Goal: Task Accomplishment & Management: Use online tool/utility

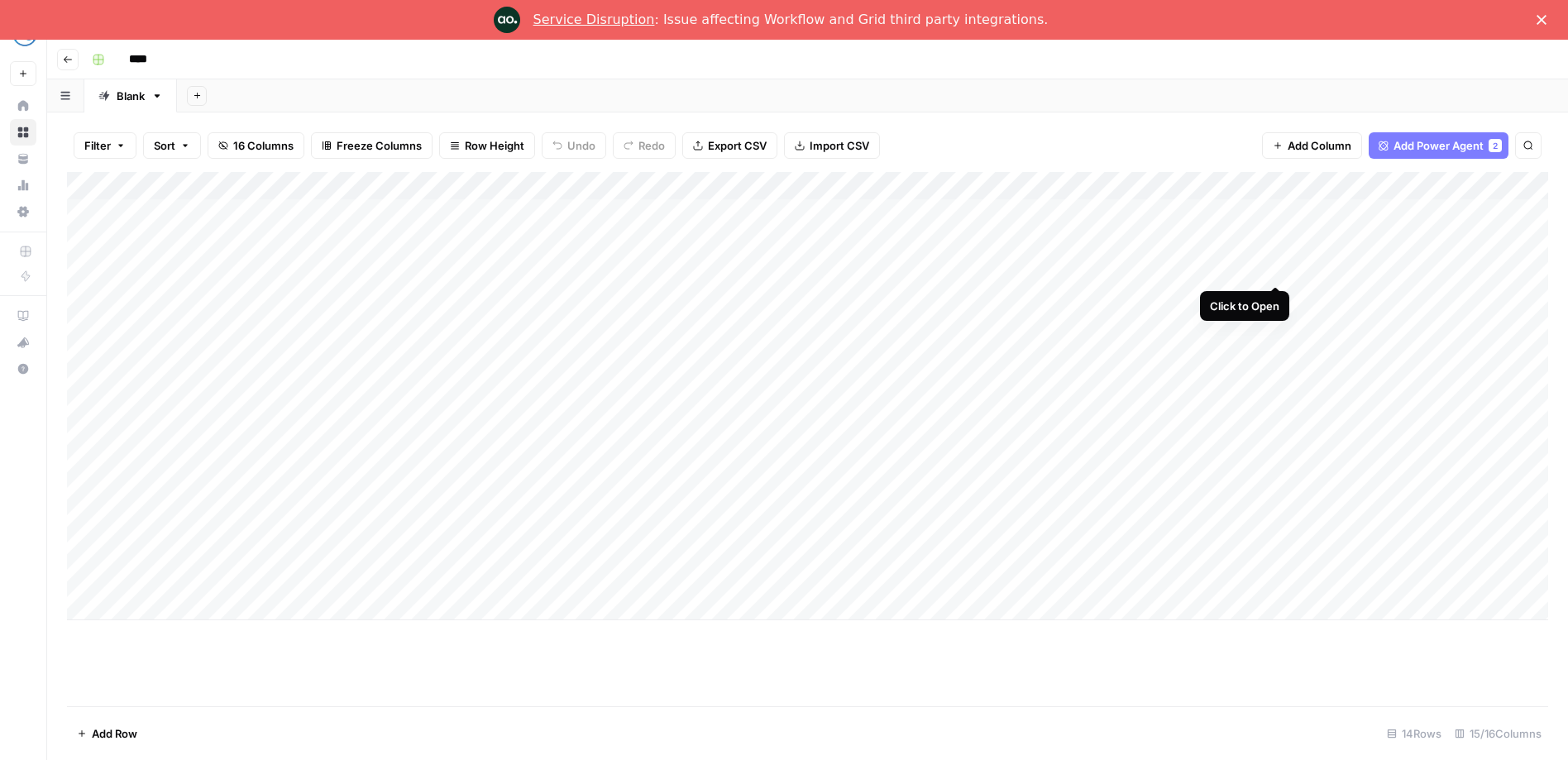
click at [1279, 268] on div "Add Column" at bounding box center [807, 396] width 1481 height 448
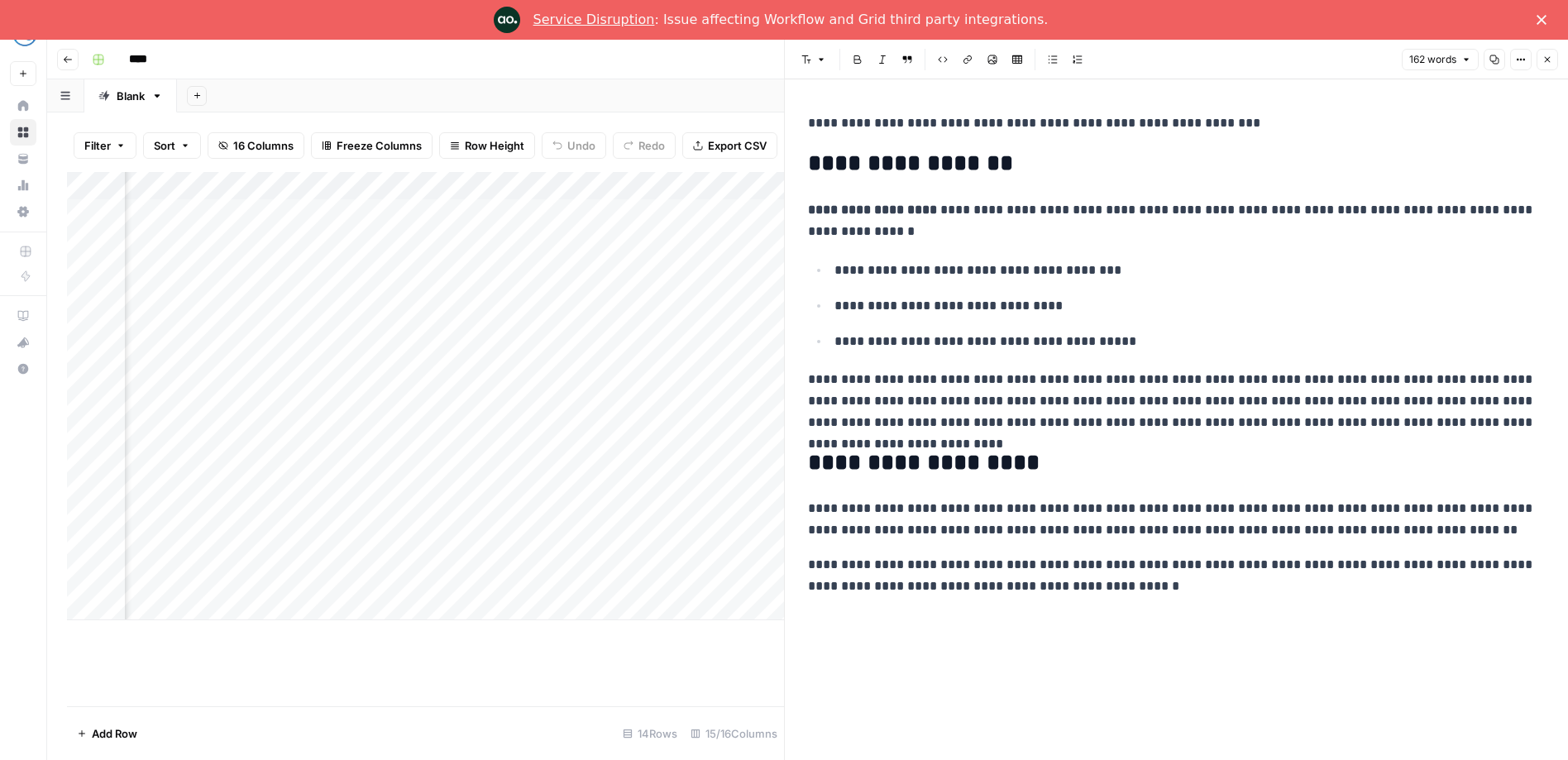
scroll to position [0, 656]
click at [467, 267] on div "Add Column" at bounding box center [425, 396] width 717 height 448
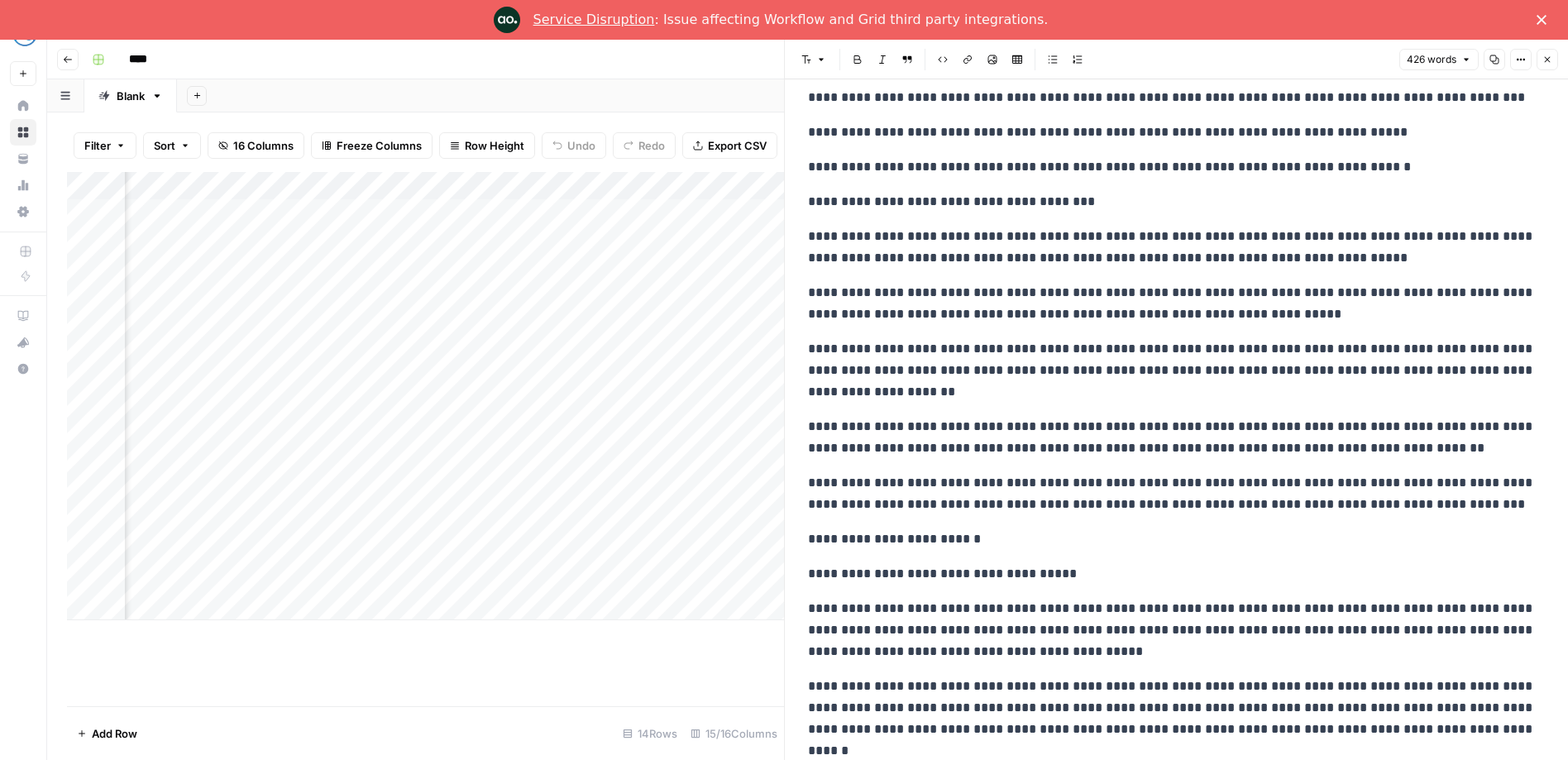
scroll to position [40, 0]
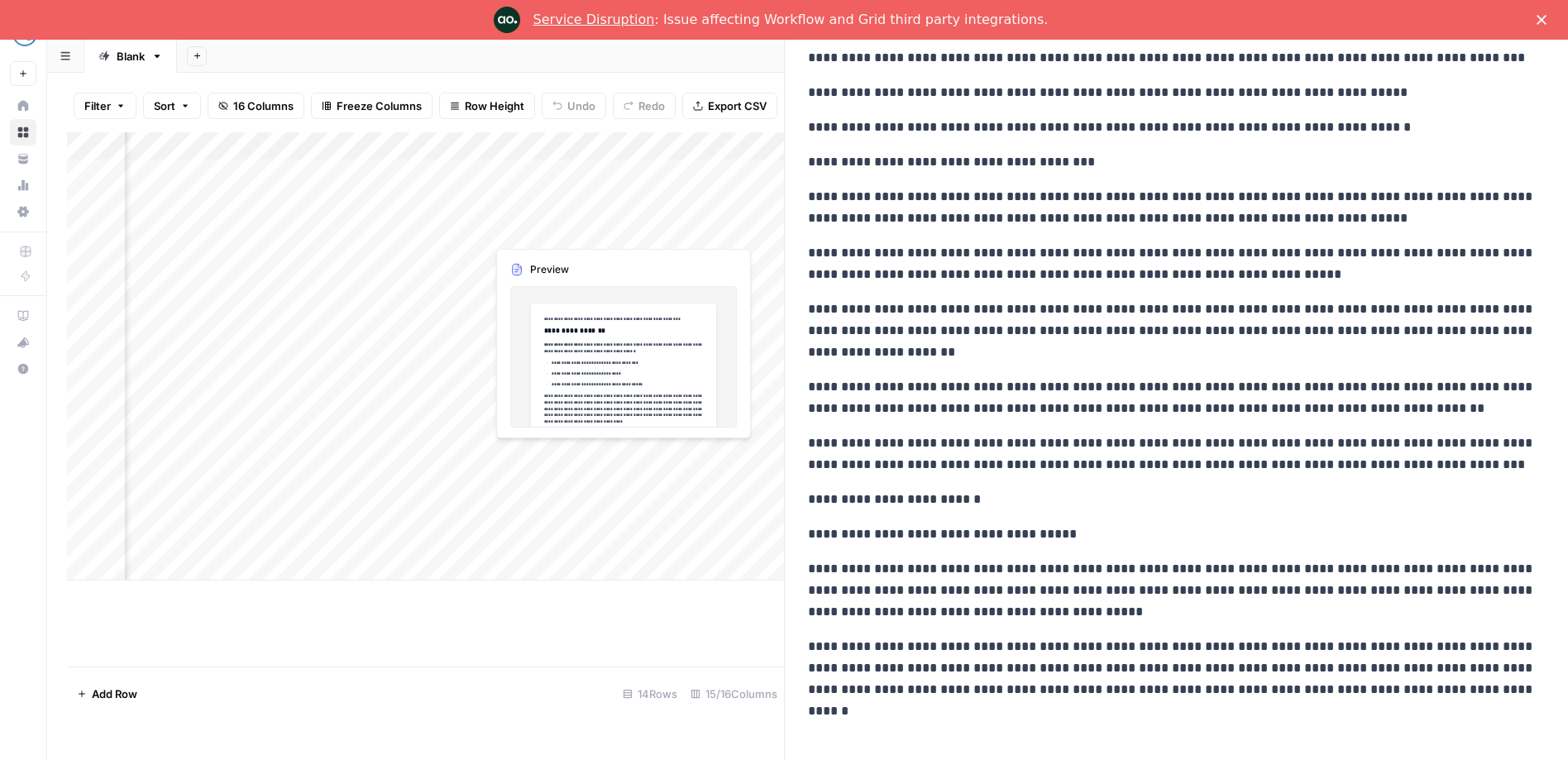
click at [579, 230] on div "Add Column" at bounding box center [425, 356] width 717 height 448
click at [614, 225] on div "Add Column" at bounding box center [425, 356] width 717 height 448
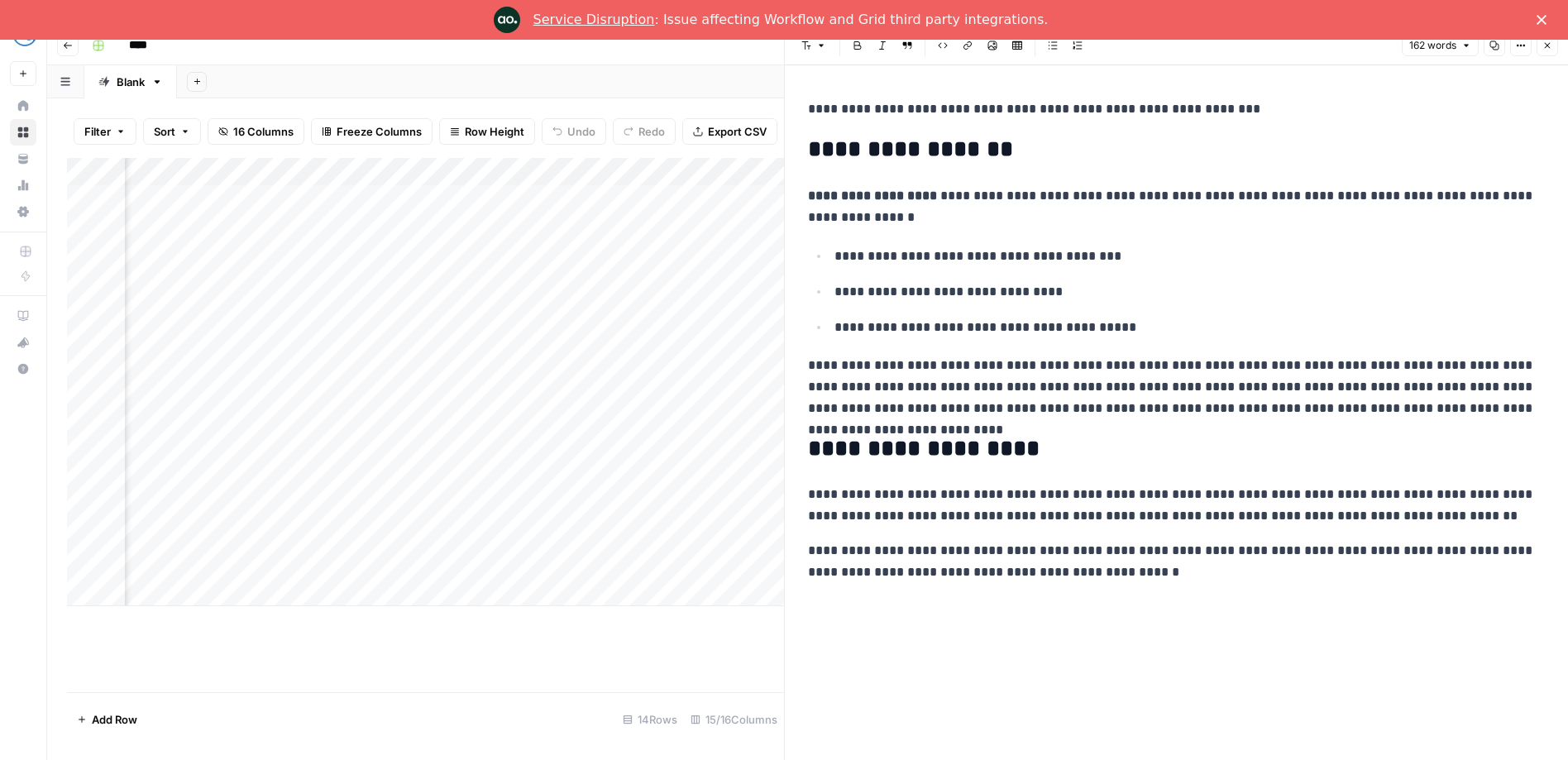
scroll to position [9, 0]
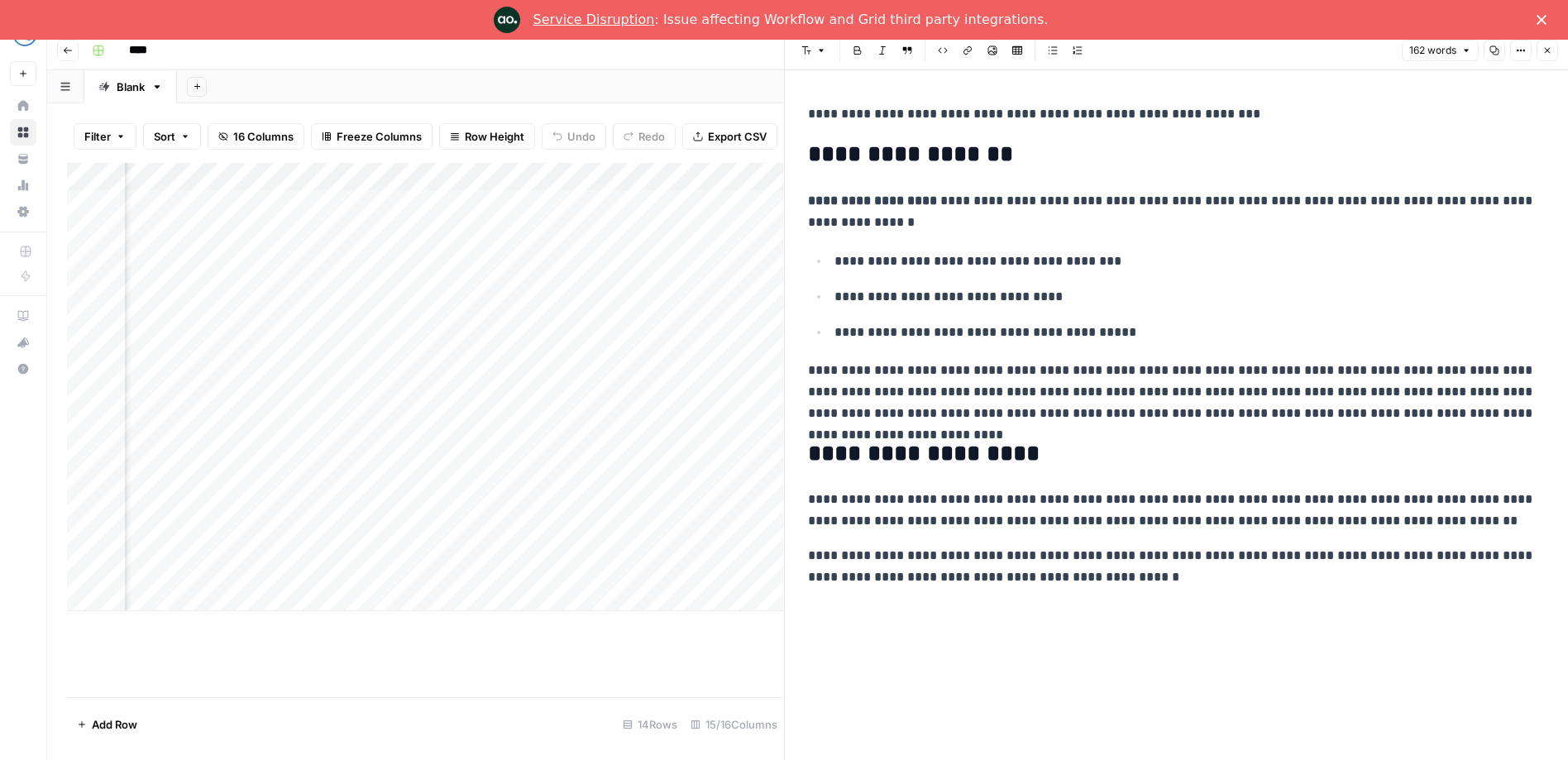
click at [1544, 18] on polygon "Close" at bounding box center [1541, 19] width 10 height 10
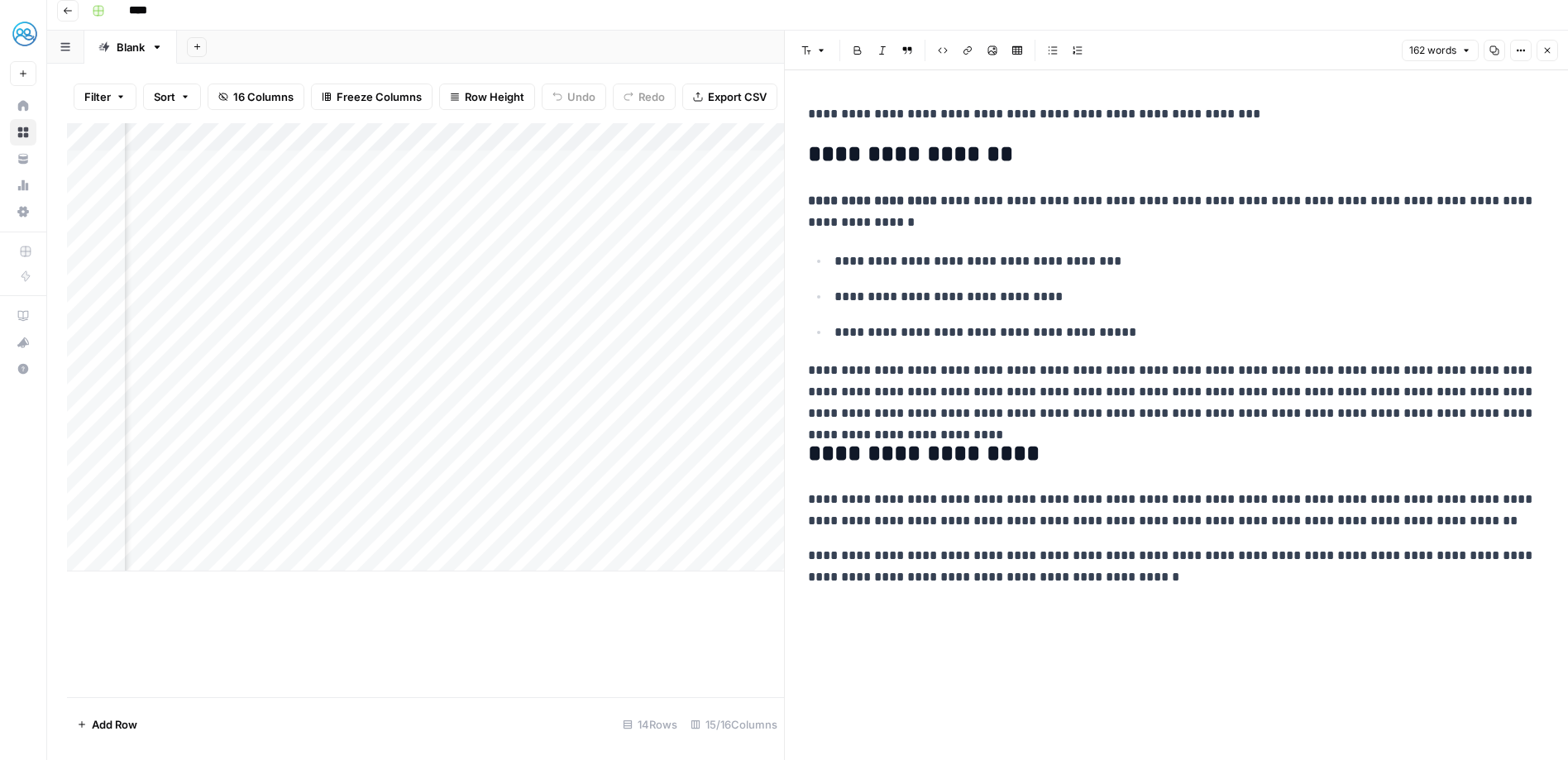
scroll to position [40, 0]
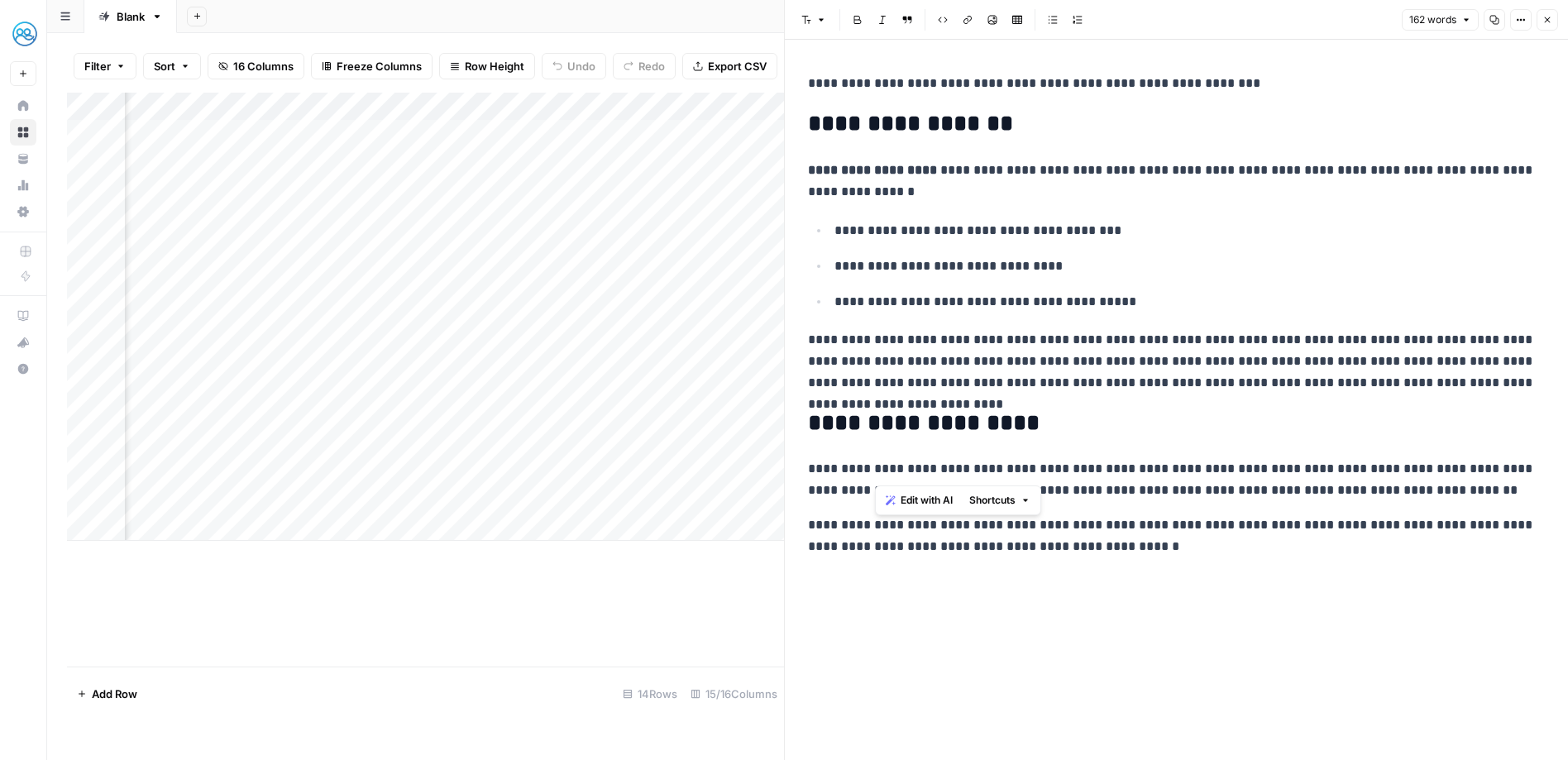
drag, startPoint x: 875, startPoint y: 470, endPoint x: 903, endPoint y: 469, distance: 28.0
click at [903, 469] on p "**********" at bounding box center [1176, 480] width 737 height 43
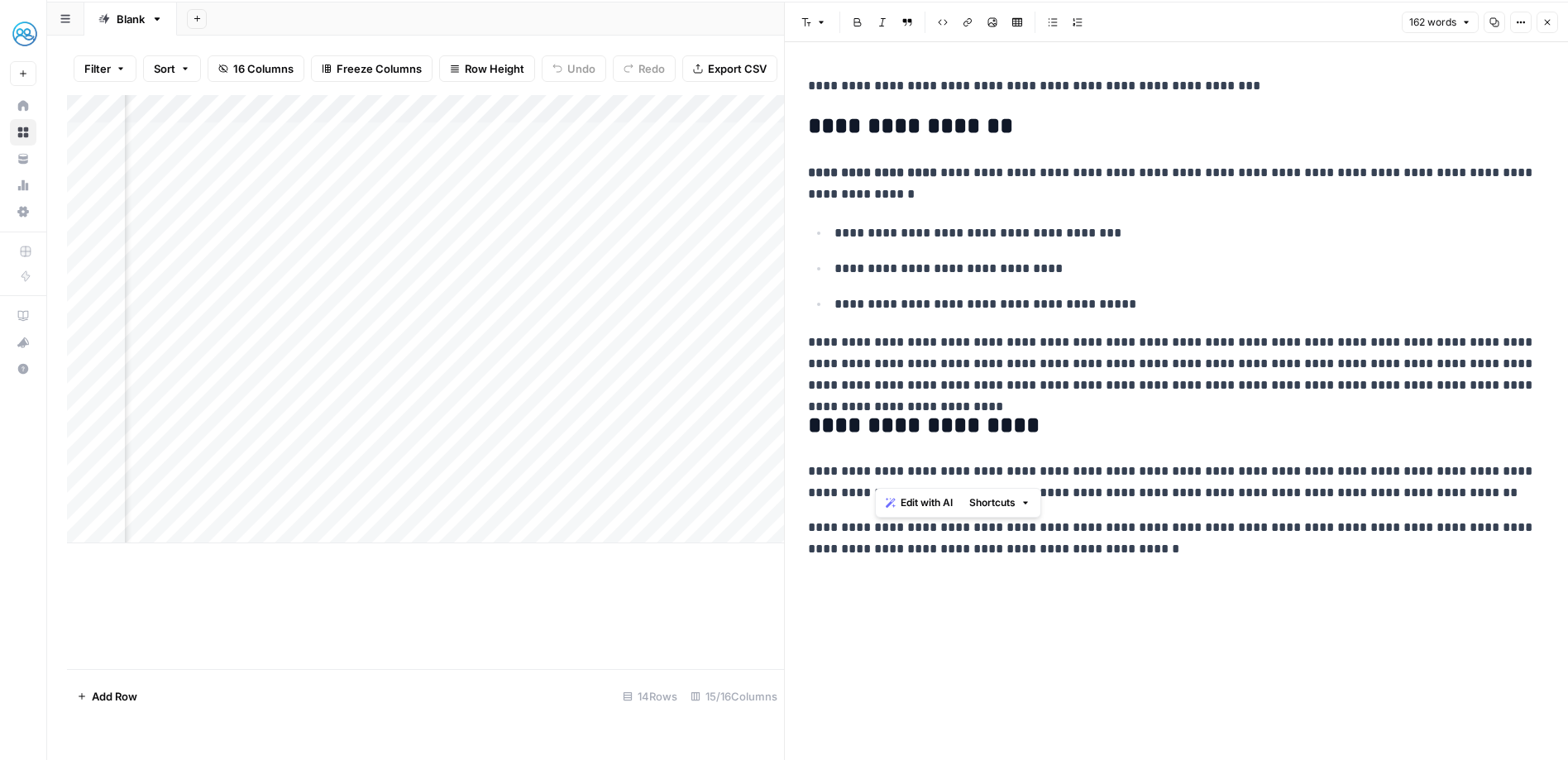
drag, startPoint x: 903, startPoint y: 469, endPoint x: 1064, endPoint y: 447, distance: 162.5
click at [903, 469] on p "**********" at bounding box center [1176, 482] width 737 height 43
click at [1521, 24] on icon "button" at bounding box center [1521, 21] width 10 height 10
click at [1448, 97] on span "Copy Link" at bounding box center [1472, 95] width 80 height 17
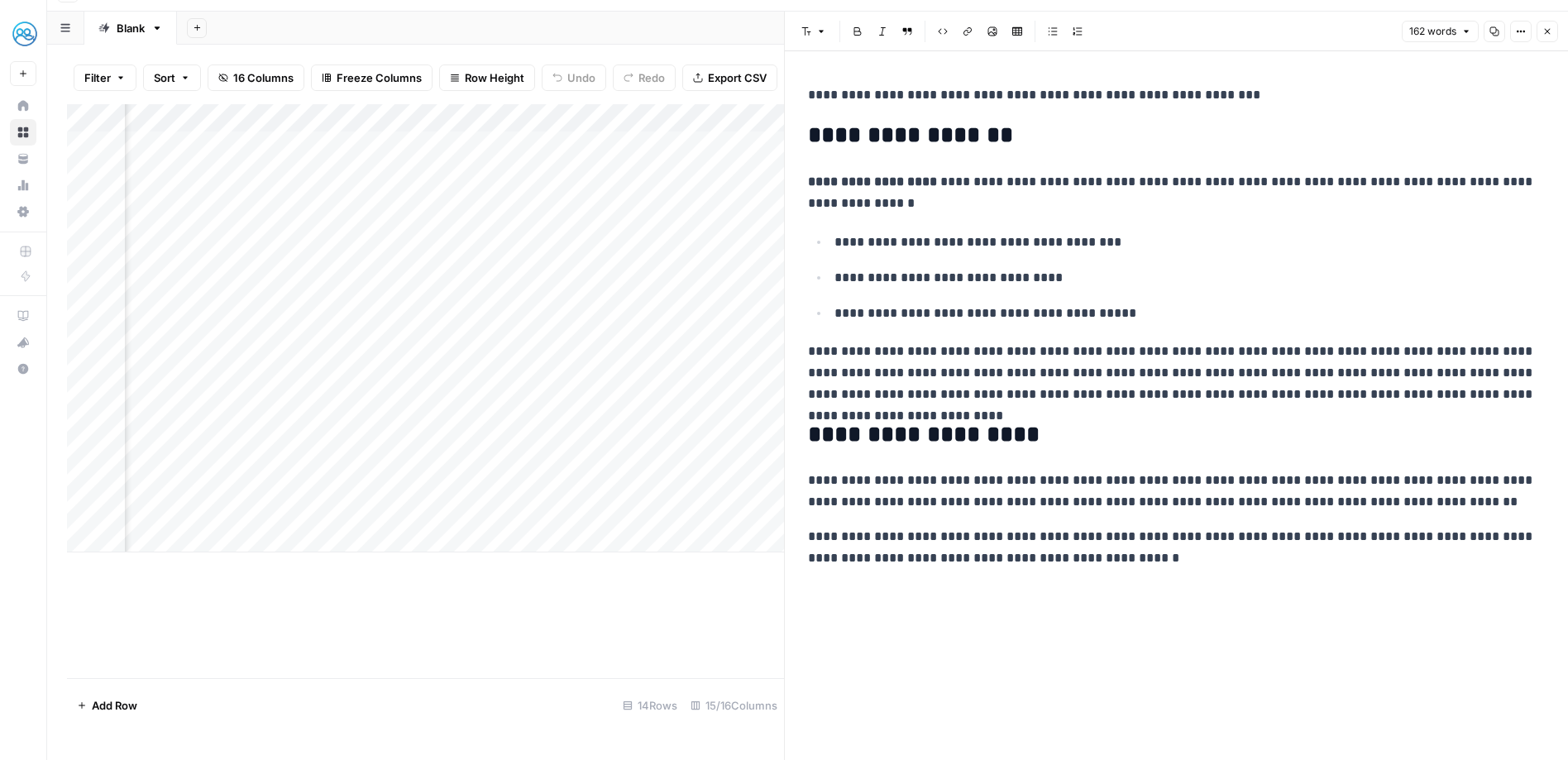
scroll to position [0, 733]
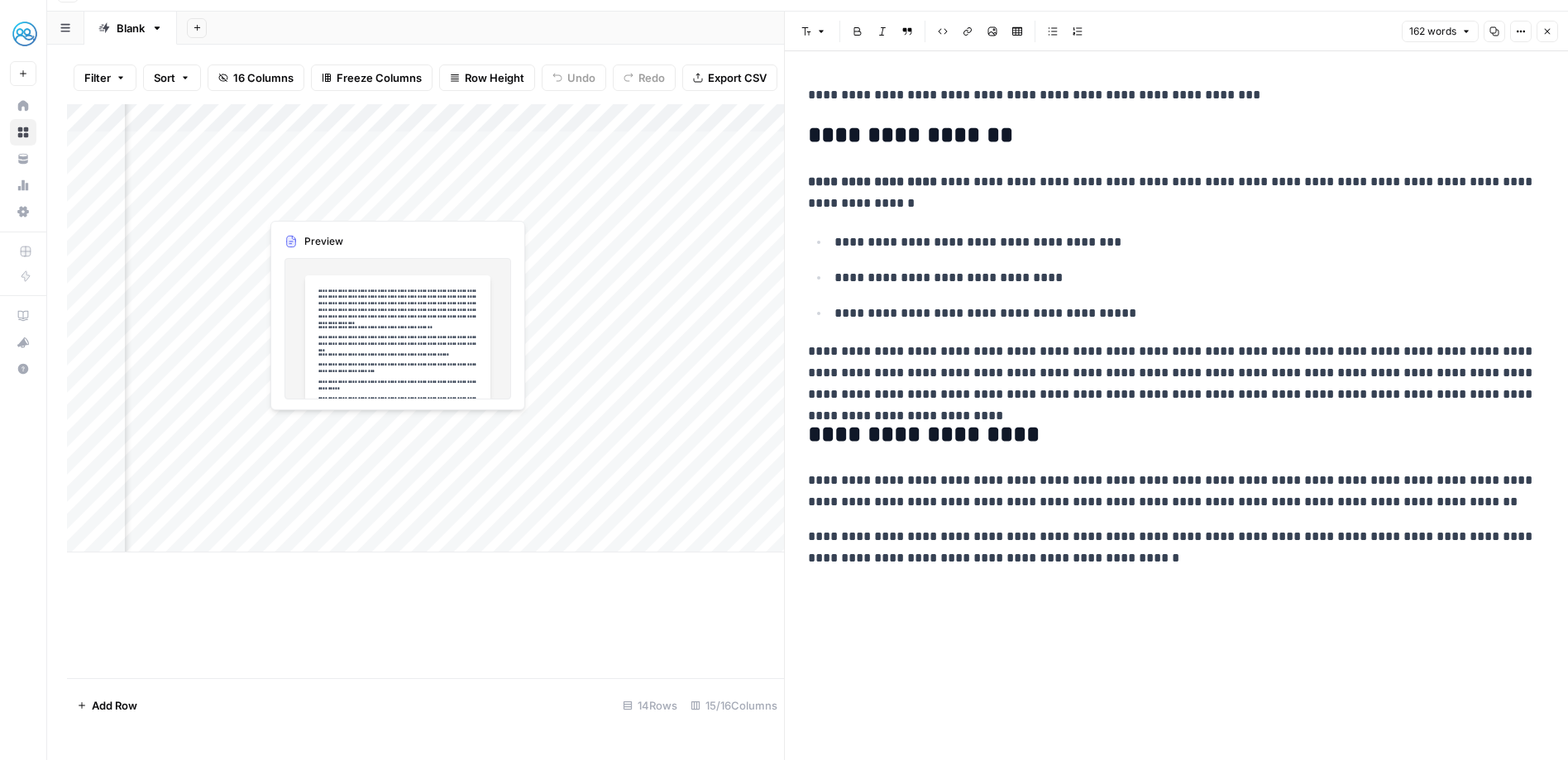
click at [346, 197] on div "Add Column" at bounding box center [425, 329] width 717 height 448
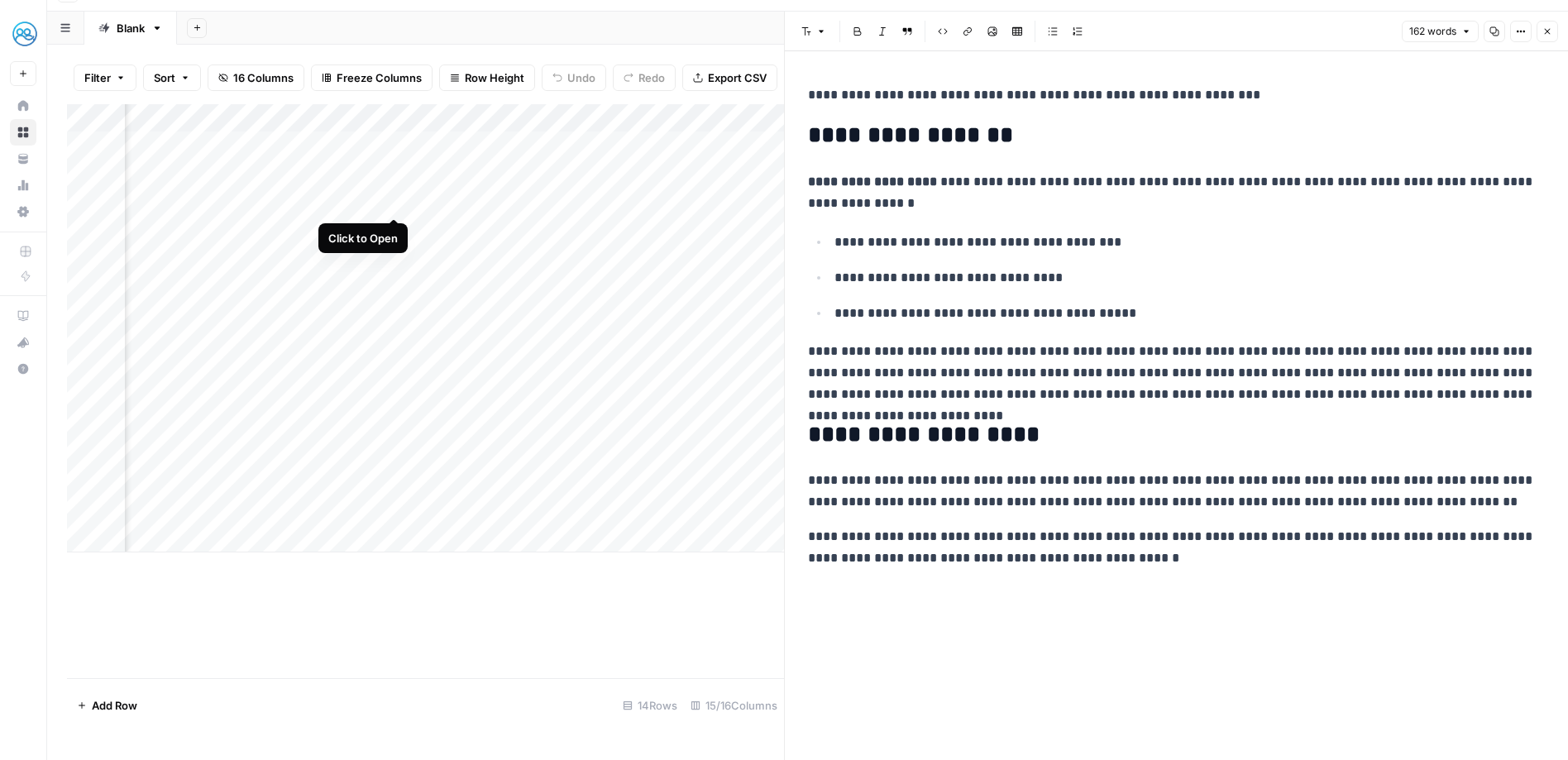
click at [393, 202] on div "Add Column" at bounding box center [425, 329] width 717 height 448
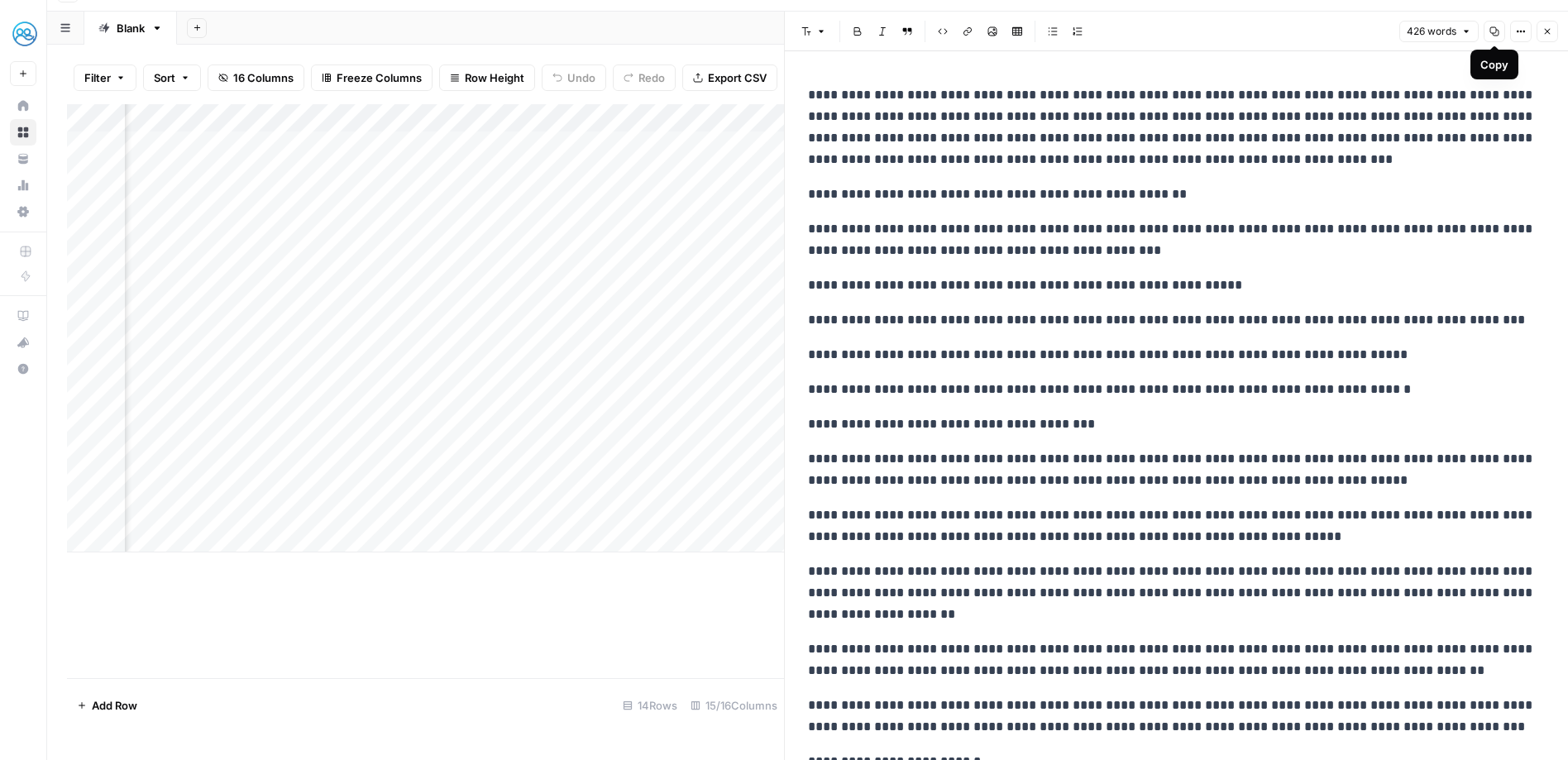
click at [1520, 35] on icon "button" at bounding box center [1521, 31] width 10 height 10
click at [1469, 99] on span "Copy Link" at bounding box center [1472, 106] width 80 height 17
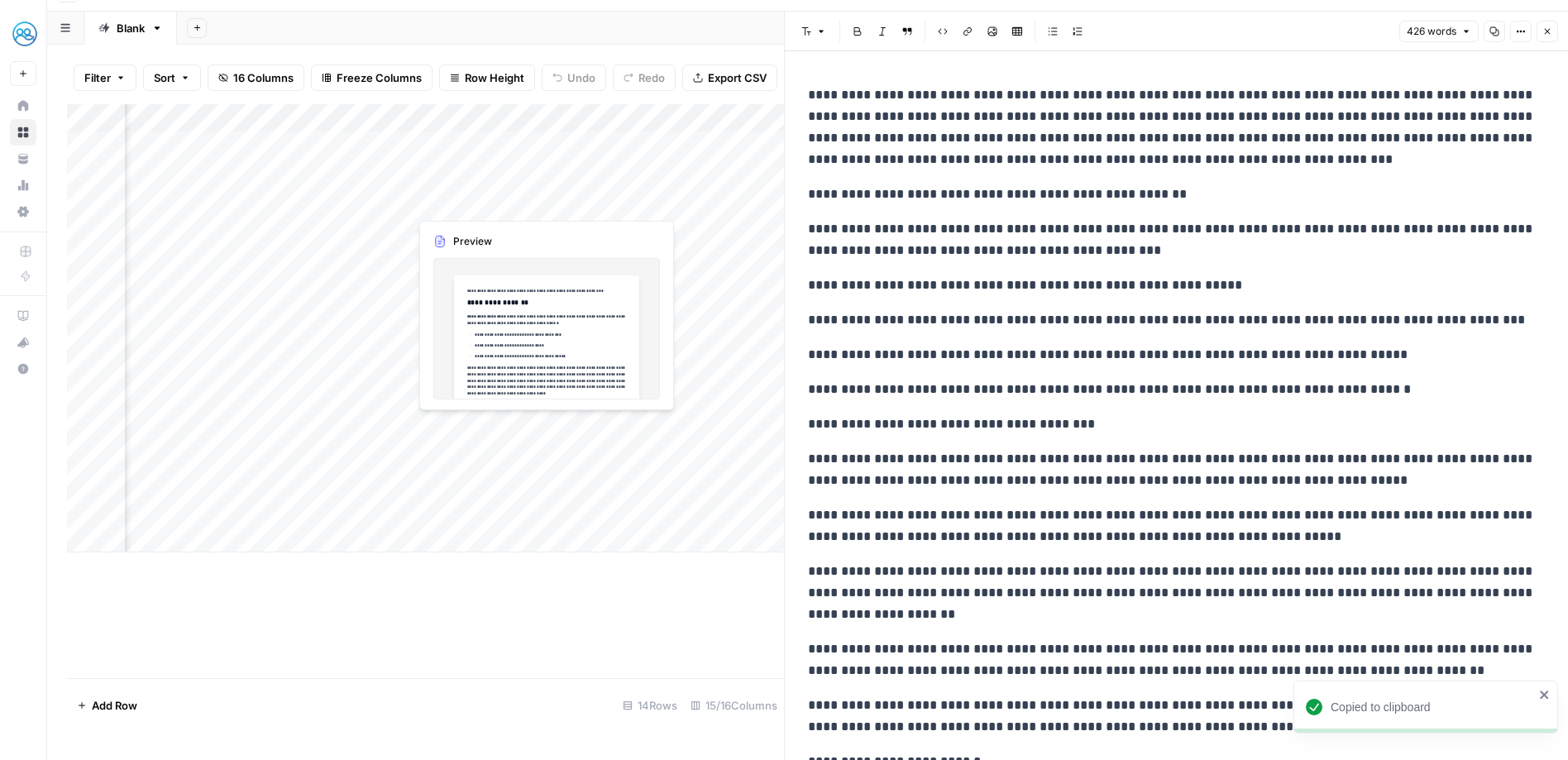
click at [472, 201] on div "Add Column" at bounding box center [425, 329] width 717 height 448
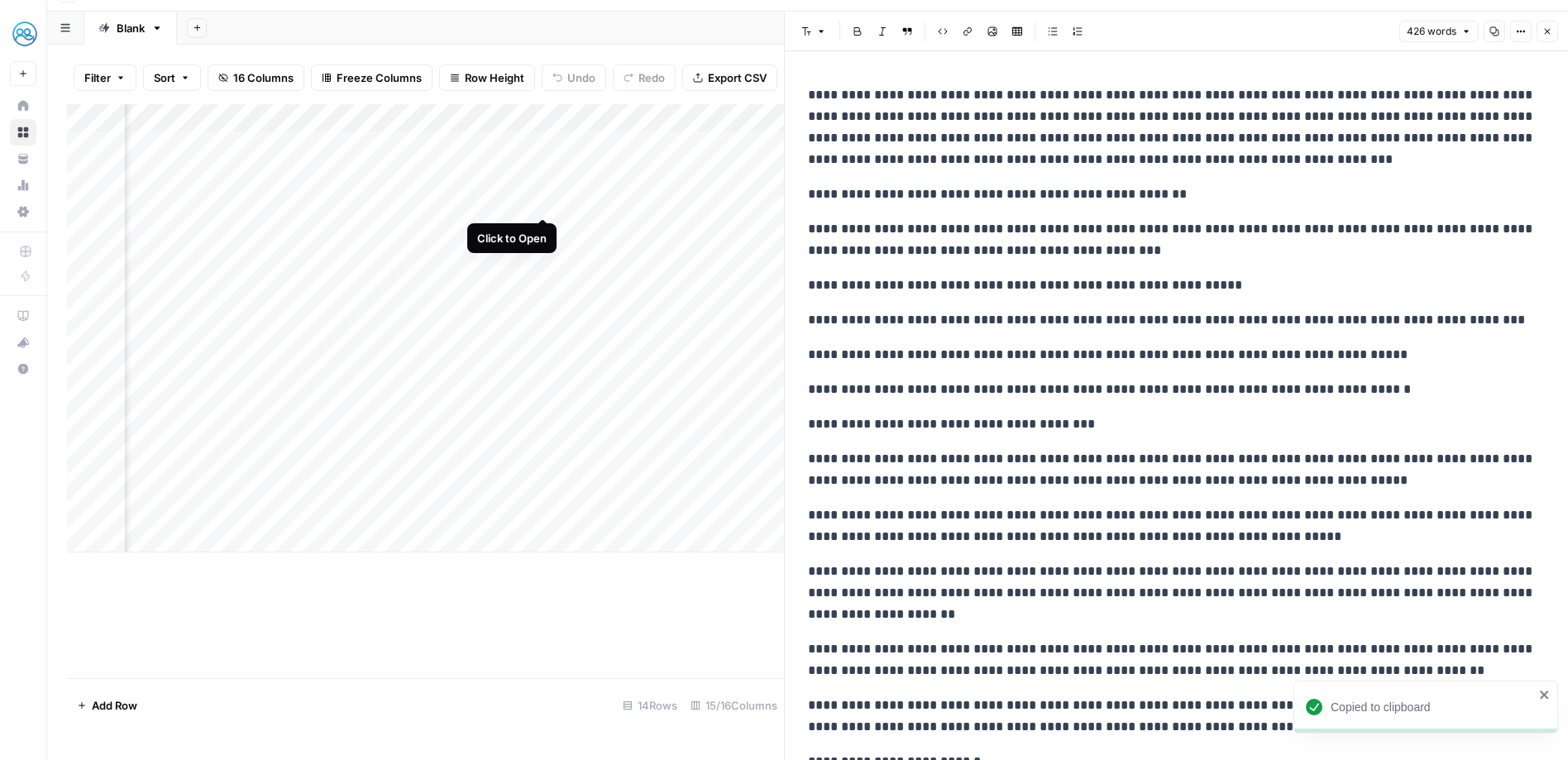
click at [541, 203] on div "Add Column" at bounding box center [425, 329] width 717 height 448
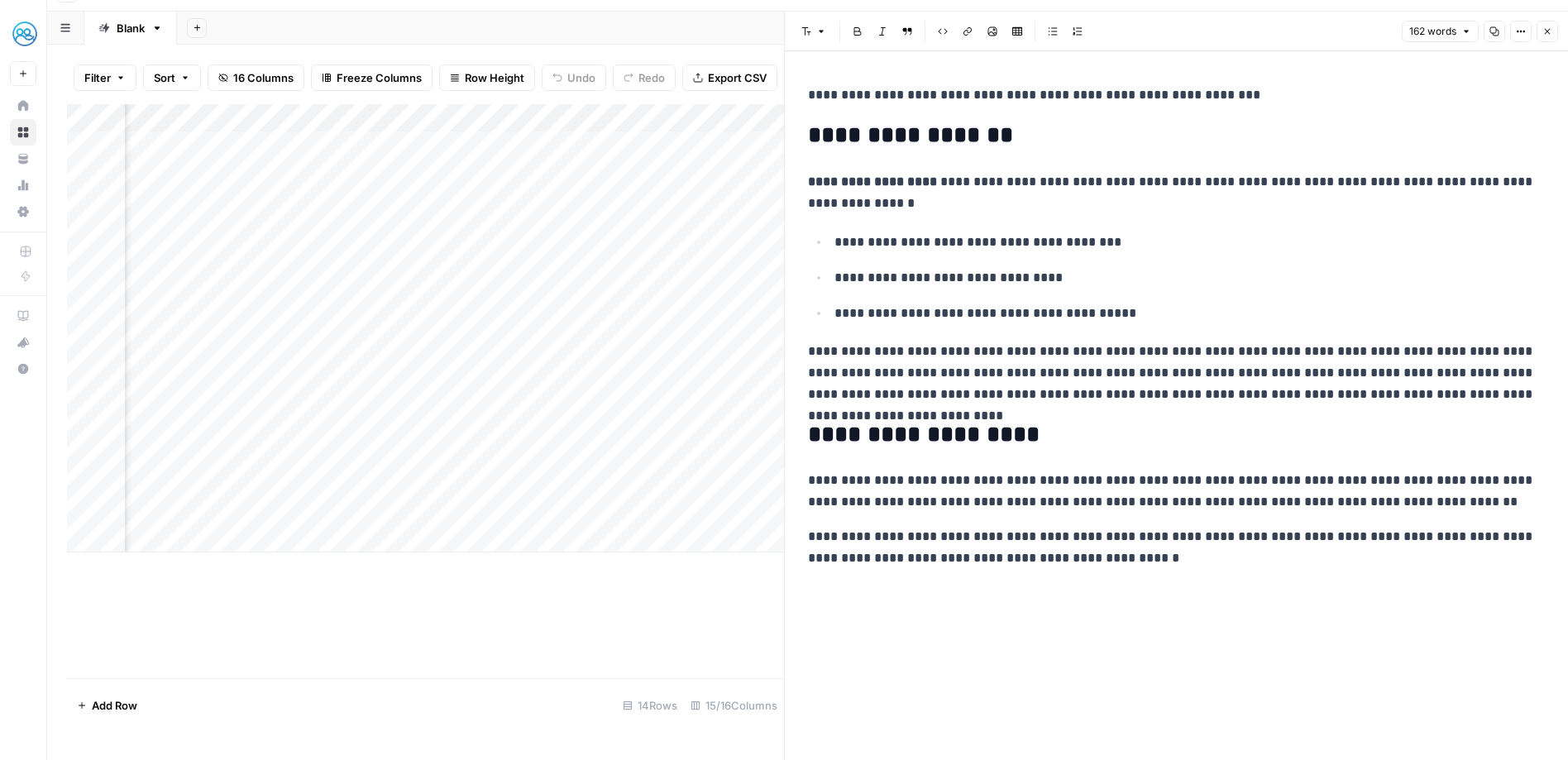
click at [1334, 127] on h2 "**********" at bounding box center [1176, 135] width 737 height 27
drag, startPoint x: 1240, startPoint y: 91, endPoint x: 1251, endPoint y: 90, distance: 11.0
click at [1245, 90] on p "**********" at bounding box center [1176, 94] width 737 height 21
drag, startPoint x: 1076, startPoint y: 99, endPoint x: 902, endPoint y: 100, distance: 174.0
click at [902, 100] on p "**********" at bounding box center [1176, 94] width 737 height 21
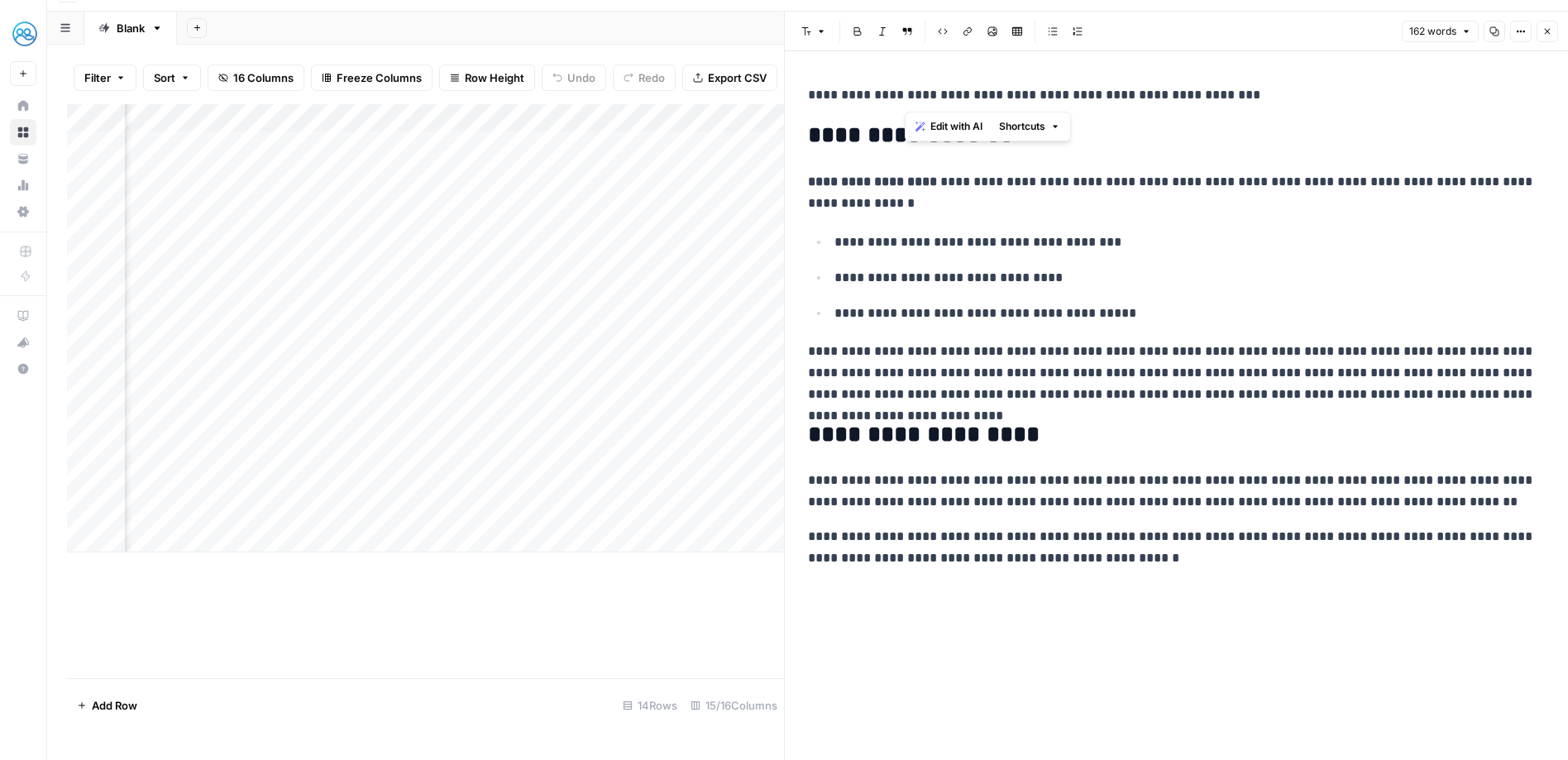
click at [1321, 204] on p "**********" at bounding box center [1176, 193] width 737 height 43
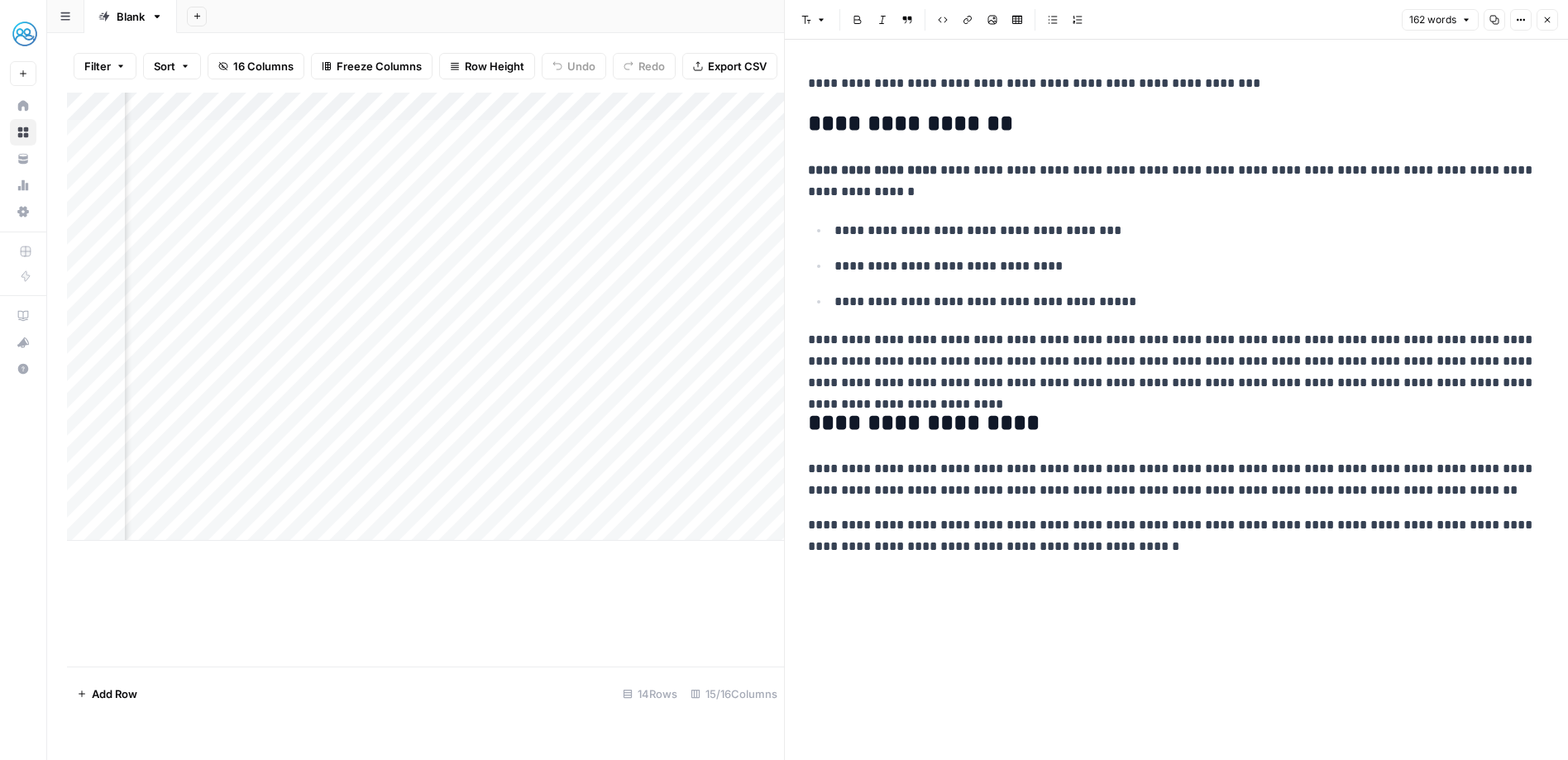
scroll to position [0, 852]
click at [235, 188] on div "Add Column" at bounding box center [425, 317] width 717 height 448
click at [277, 190] on div "Add Column" at bounding box center [425, 317] width 717 height 448
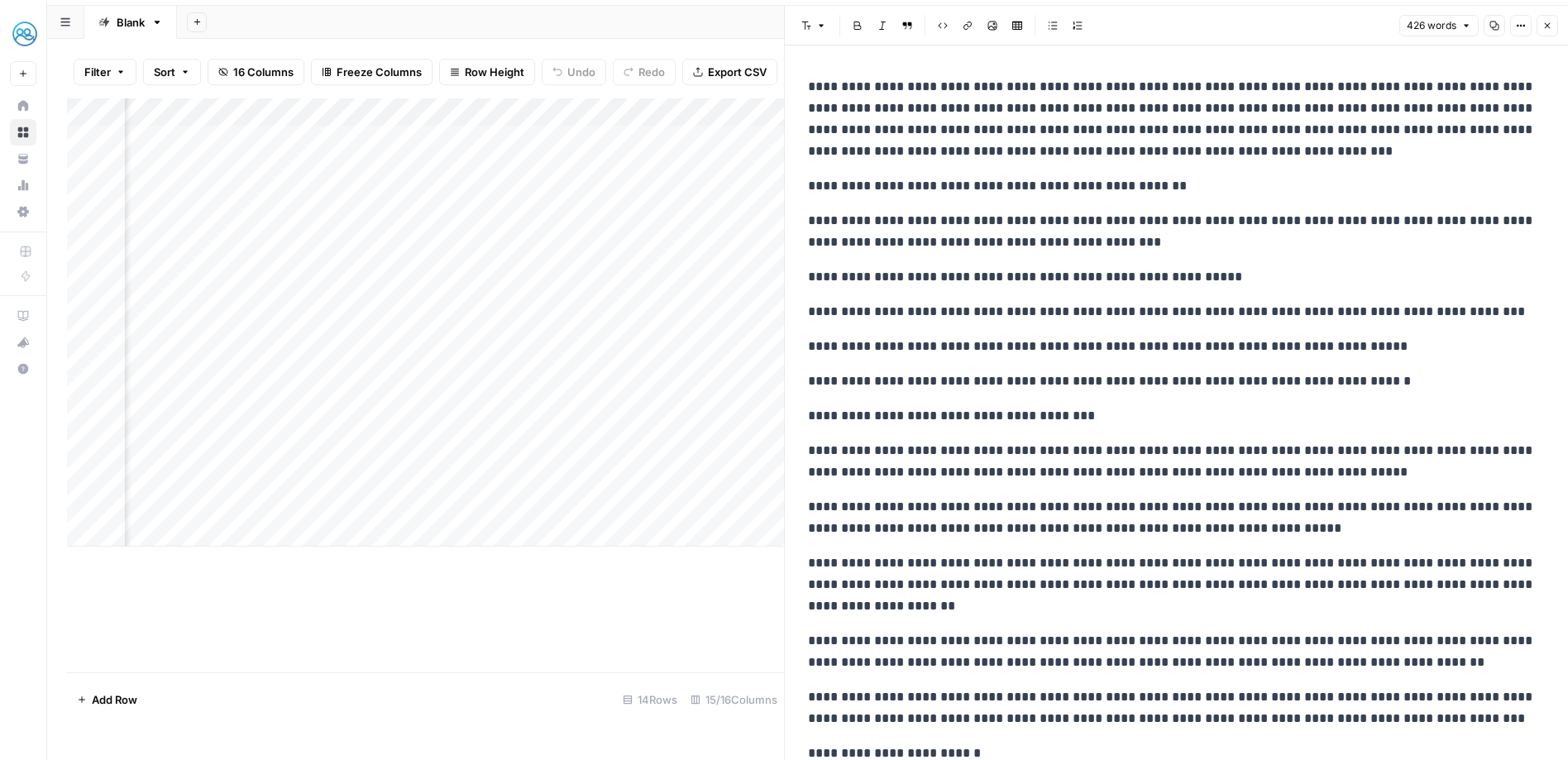
scroll to position [32, 0]
click at [1522, 25] on icon "button" at bounding box center [1521, 27] width 10 height 10
click at [1475, 97] on span "Copy Link" at bounding box center [1472, 101] width 80 height 17
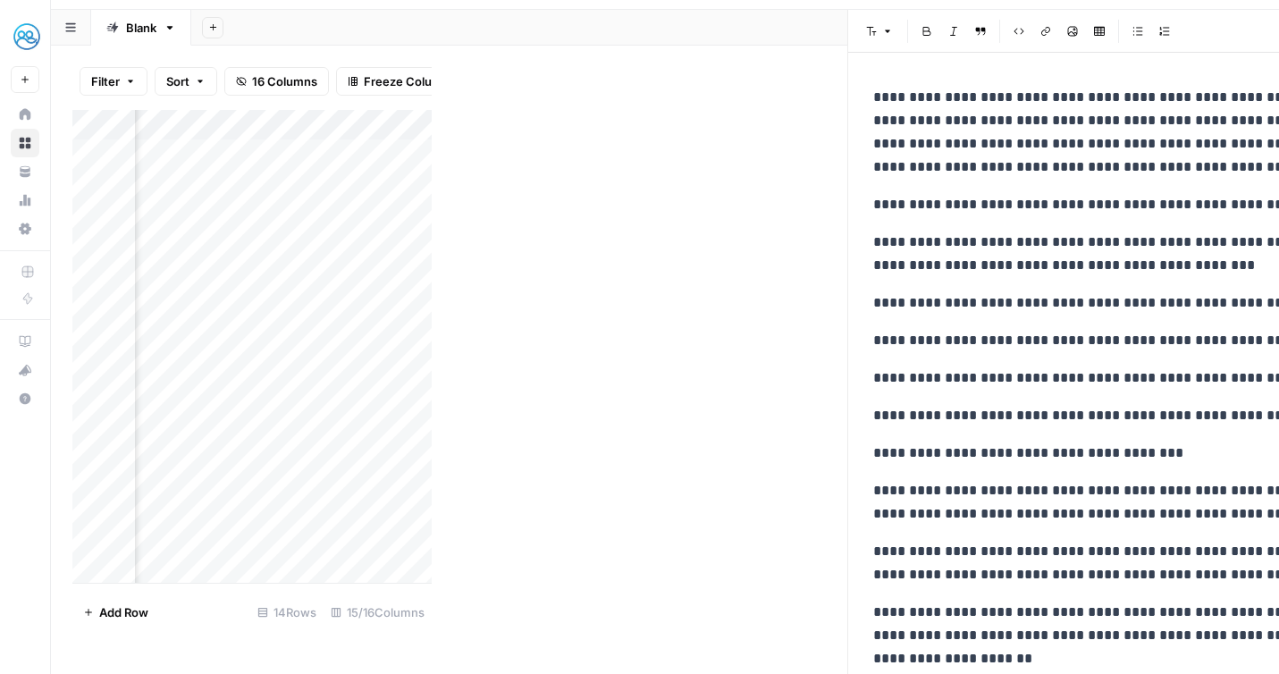
scroll to position [3, 0]
